Goal: Task Accomplishment & Management: Manage account settings

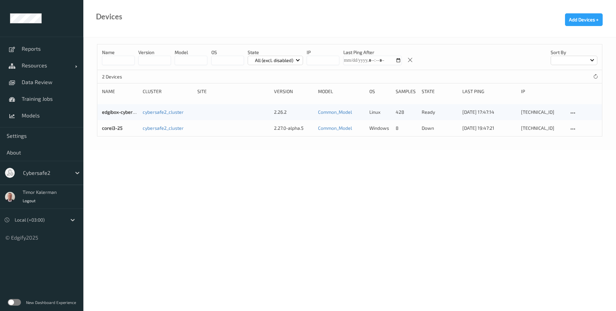
click at [63, 171] on div at bounding box center [45, 173] width 45 height 8
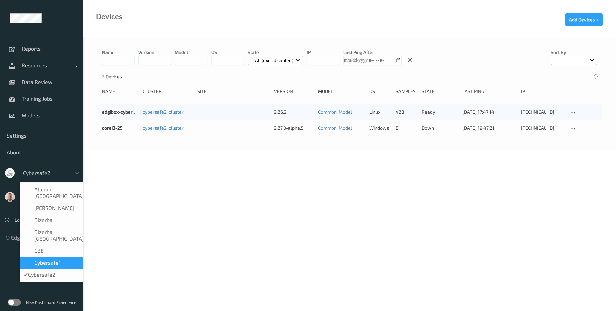
click at [59, 259] on span "Cybersafe1" at bounding box center [47, 262] width 26 height 7
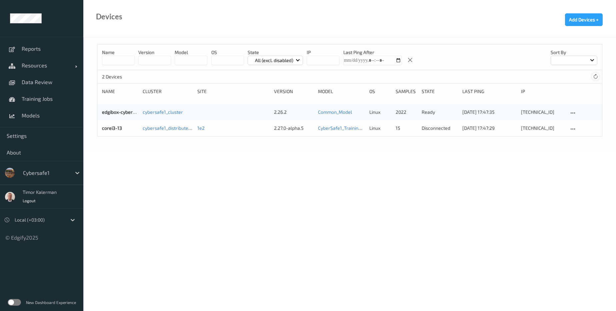
click at [597, 78] on icon at bounding box center [595, 76] width 5 height 5
click at [107, 132] on div "corei3-13 cybersafe1_distributed_cluster 1e2 1.51.0-alpha.14-ID-5480 CyberSafe1…" at bounding box center [349, 128] width 505 height 16
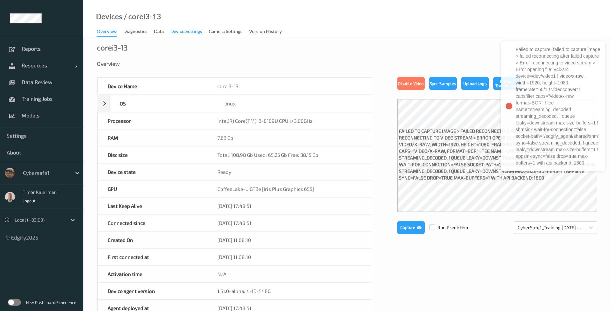
click at [179, 33] on div "Device Settings" at bounding box center [186, 32] width 32 height 8
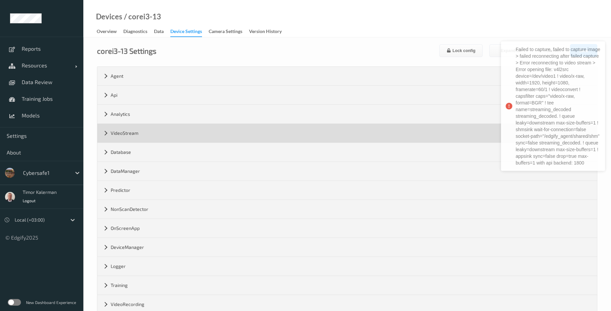
click at [141, 134] on div "VideoStream" at bounding box center [347, 133] width 500 height 19
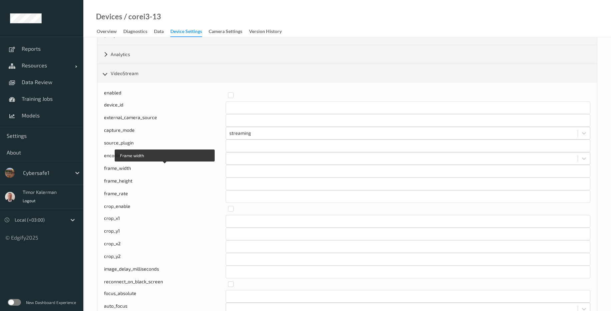
scroll to position [120, 0]
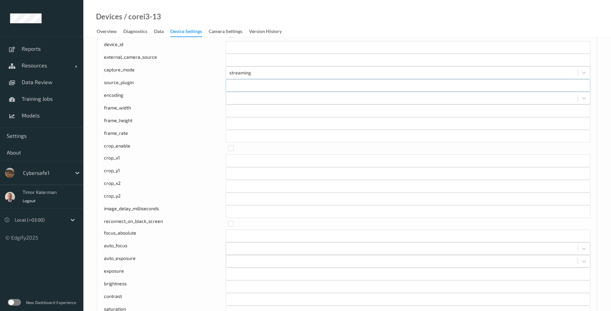
click at [244, 86] on input "text" at bounding box center [408, 85] width 365 height 13
type input "tcamsrc"
click at [117, 82] on div "source_plugin" at bounding box center [165, 85] width 122 height 13
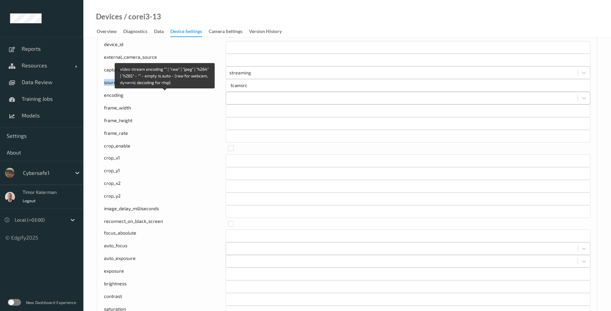
click at [239, 99] on div at bounding box center [401, 98] width 345 height 8
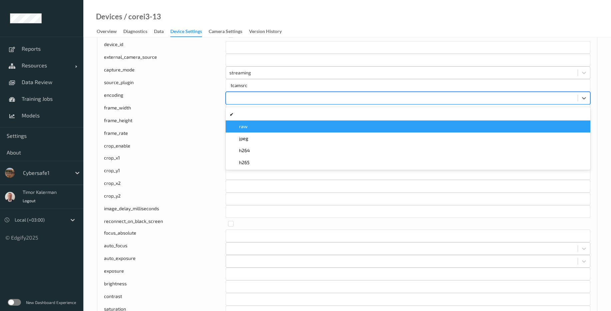
click at [241, 124] on span "raw" at bounding box center [243, 126] width 9 height 7
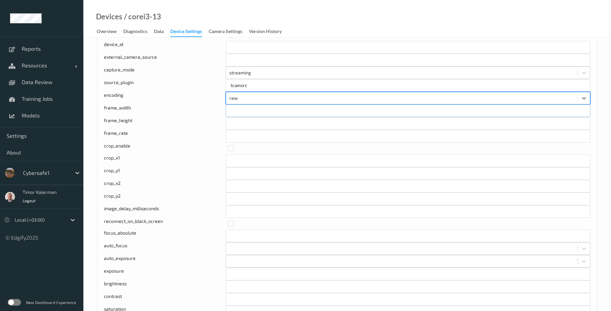
click at [240, 111] on input "****" at bounding box center [408, 110] width 365 height 13
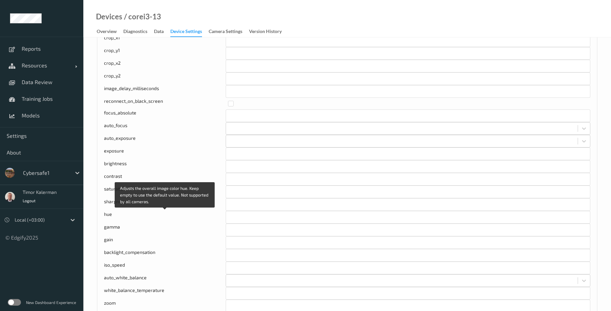
scroll to position [440, 0]
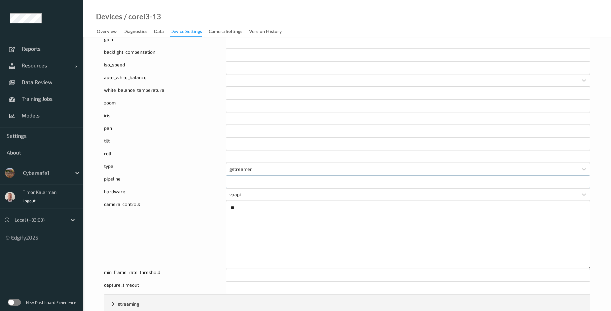
click at [229, 179] on input "text" at bounding box center [408, 181] width 365 height 13
click at [189, 184] on div "pipeline" at bounding box center [165, 181] width 122 height 13
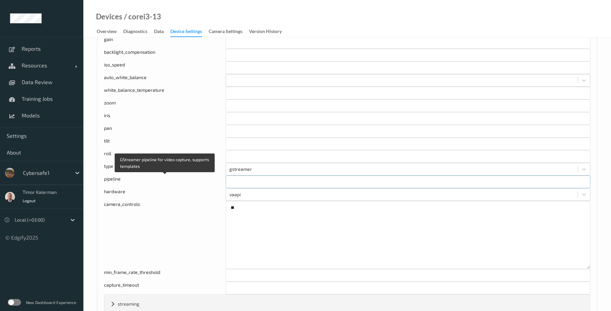
click at [248, 184] on input "text" at bounding box center [408, 181] width 365 height 13
click at [147, 185] on div "pipeline" at bounding box center [165, 181] width 122 height 13
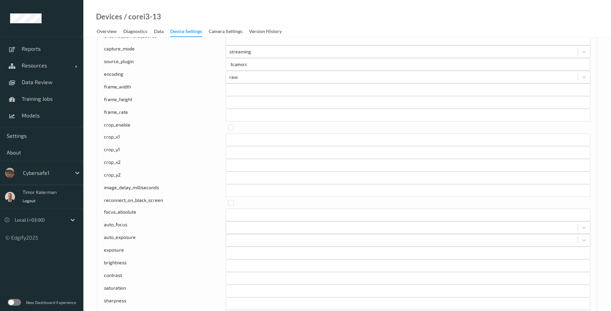
scroll to position [80, 0]
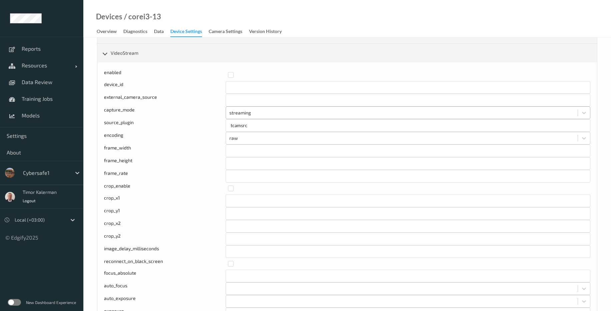
click at [248, 113] on div at bounding box center [401, 113] width 345 height 8
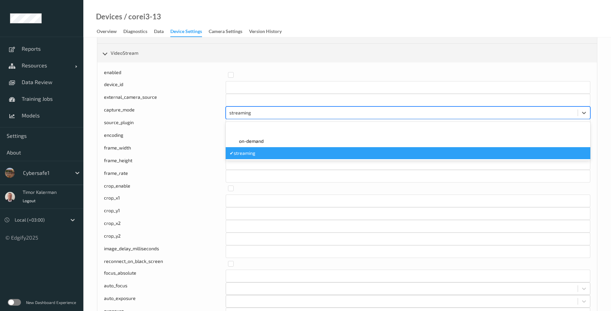
click at [248, 113] on div at bounding box center [401, 113] width 345 height 8
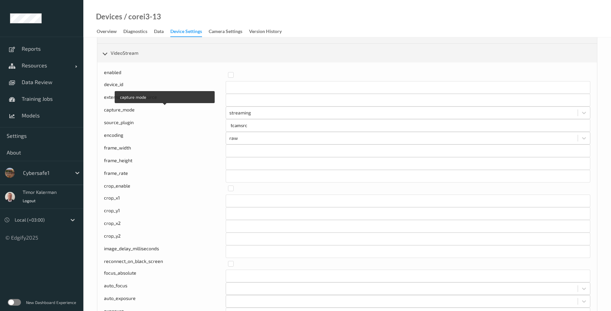
click at [195, 117] on div "capture_mode" at bounding box center [165, 112] width 122 height 13
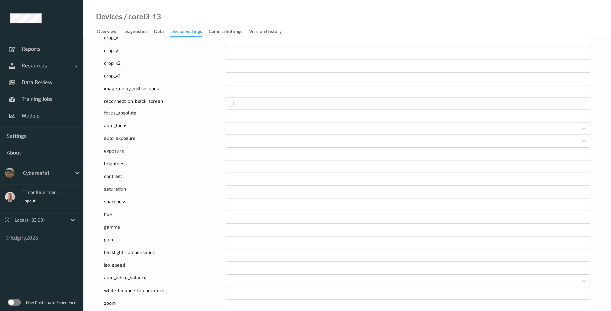
scroll to position [440, 0]
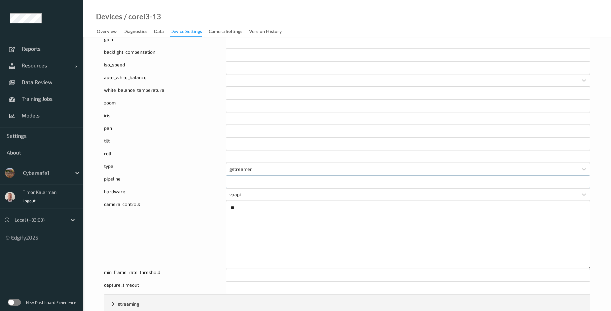
click at [247, 185] on input "text" at bounding box center [408, 181] width 365 height 13
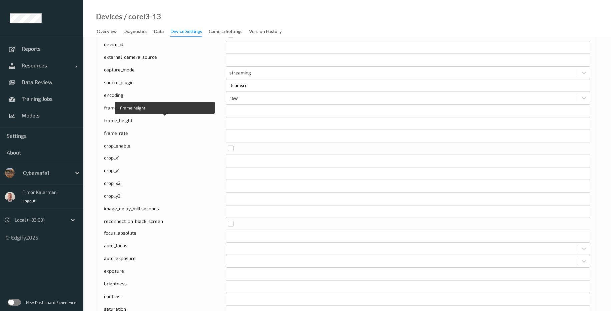
scroll to position [40, 0]
